Goal: Information Seeking & Learning: Check status

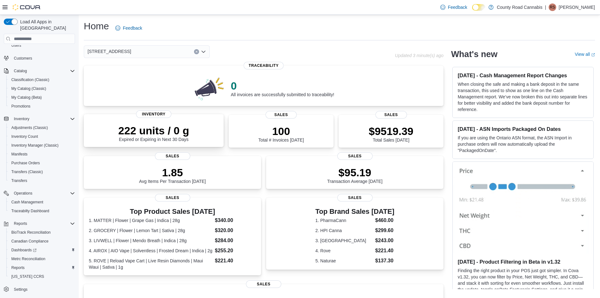
click at [178, 132] on p "222 units / 0 g" at bounding box center [153, 130] width 71 height 13
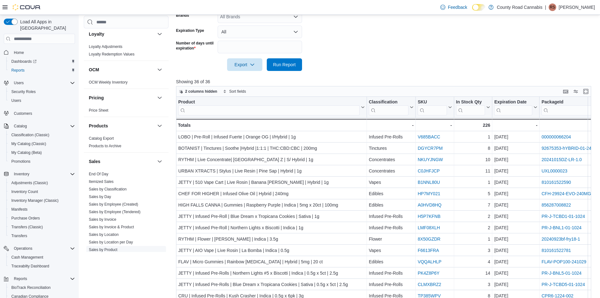
scroll to position [378, 0]
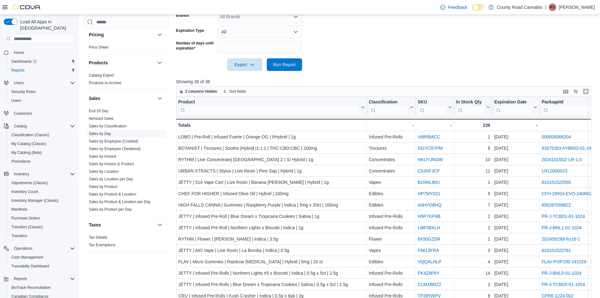
drag, startPoint x: 128, startPoint y: 163, endPoint x: 126, endPoint y: 165, distance: 3.3
click at [128, 163] on link "Sales by Invoice & Product" at bounding box center [111, 164] width 45 height 4
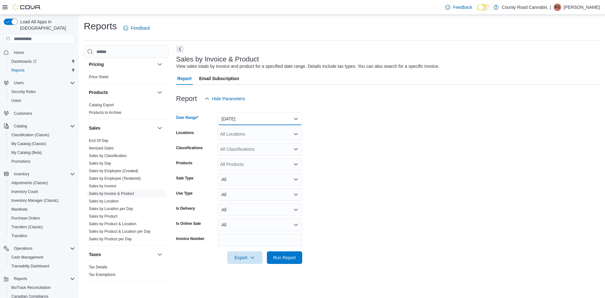
click at [239, 113] on button "Yesterday" at bounding box center [260, 118] width 84 height 13
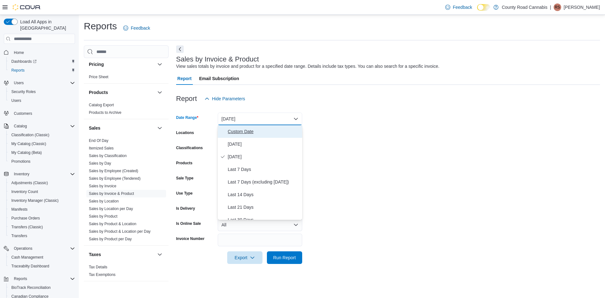
click at [236, 127] on button "Custom Date" at bounding box center [260, 131] width 84 height 13
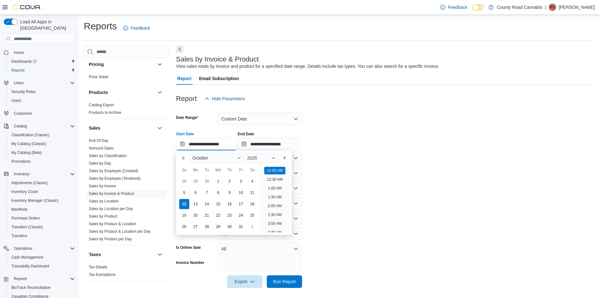
click at [199, 143] on input "**********" at bounding box center [206, 144] width 60 height 13
click at [251, 192] on div "11" at bounding box center [252, 192] width 11 height 11
click at [240, 191] on div "10" at bounding box center [240, 192] width 11 height 11
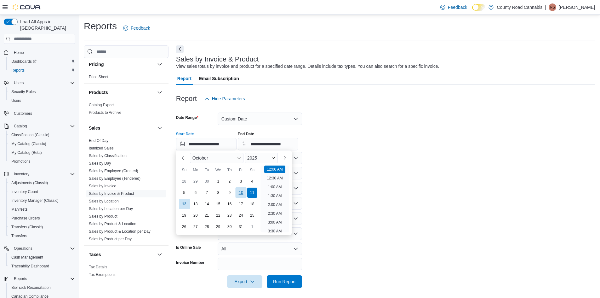
type input "**********"
click at [288, 281] on span "Run Report" at bounding box center [284, 281] width 23 height 6
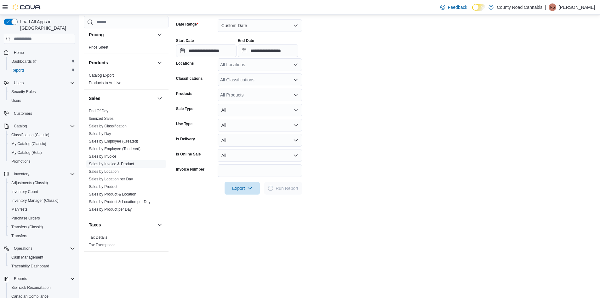
scroll to position [157, 0]
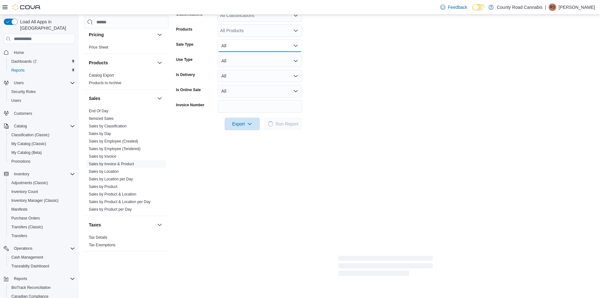
click at [234, 46] on button "All" at bounding box center [260, 45] width 84 height 13
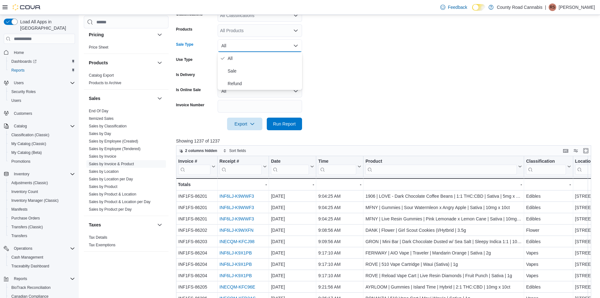
click at [234, 46] on button "All" at bounding box center [260, 45] width 84 height 13
click at [234, 29] on div "All Products" at bounding box center [260, 30] width 84 height 13
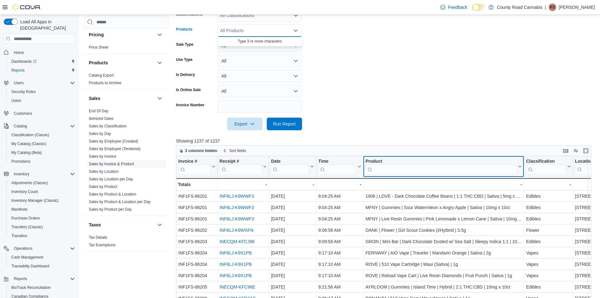
click at [415, 162] on div "Product" at bounding box center [440, 161] width 151 height 6
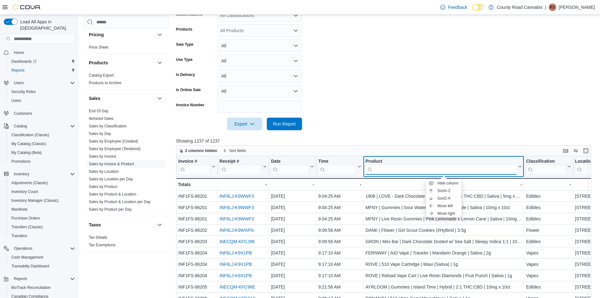
click at [409, 167] on input "search" at bounding box center [440, 169] width 151 height 10
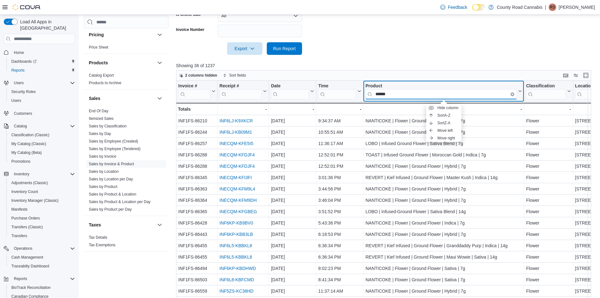
scroll to position [248, 0]
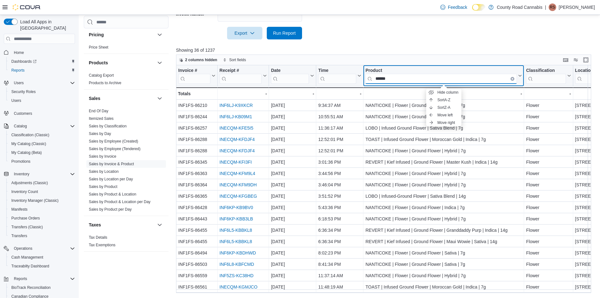
type input "******"
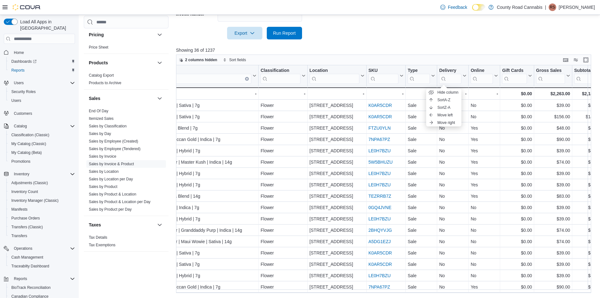
scroll to position [0, 0]
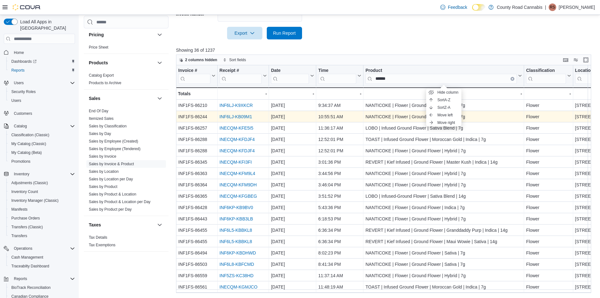
click at [226, 118] on link "INF6LJ-KB09M1" at bounding box center [235, 116] width 32 height 5
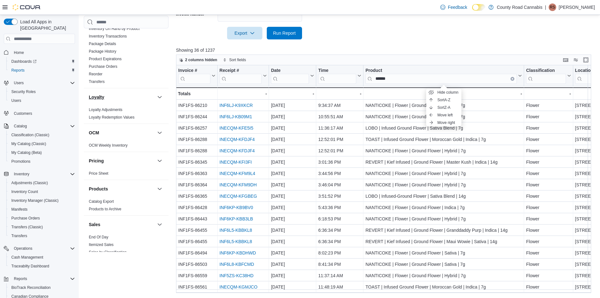
scroll to position [157, 0]
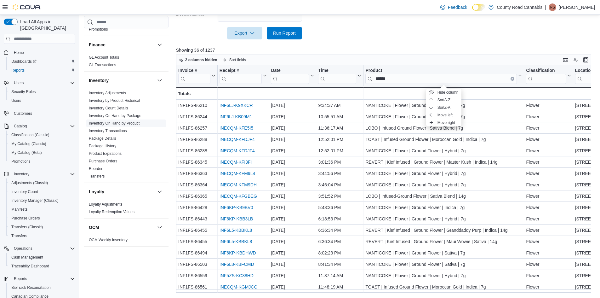
click at [130, 122] on link "Inventory On Hand by Product" at bounding box center [114, 123] width 51 height 4
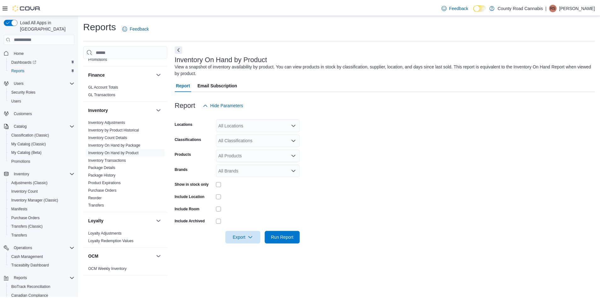
scroll to position [189, 0]
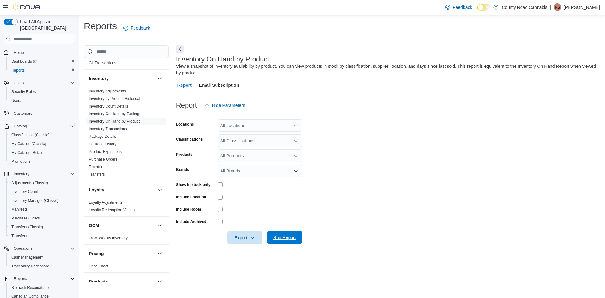
click at [279, 236] on span "Run Report" at bounding box center [284, 237] width 23 height 6
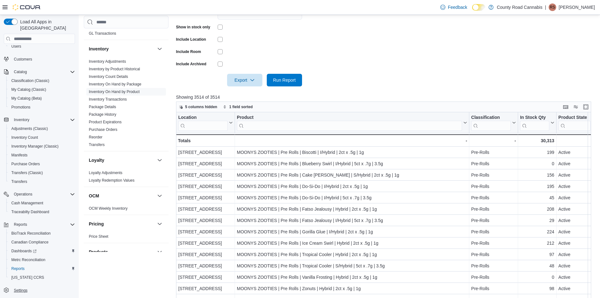
scroll to position [55, 0]
click at [46, 246] on div "Dashboards" at bounding box center [42, 250] width 66 height 8
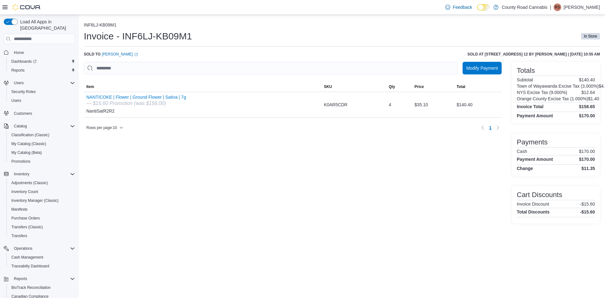
click at [397, 267] on div "INF6LJ-KB09M1 Invoice - INF6LJ-KB09M1 In Store Sold to Todd Hassold (opens in a…" at bounding box center [342, 156] width 526 height 283
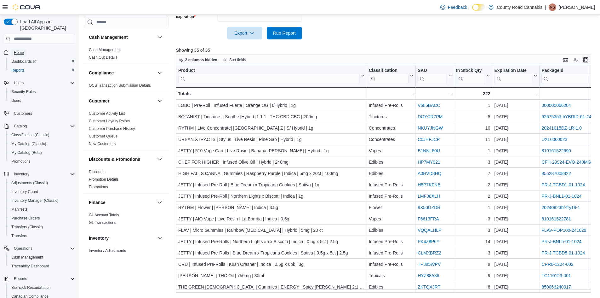
click at [20, 50] on span "Home" at bounding box center [19, 52] width 10 height 5
